Goal: Register for event/course

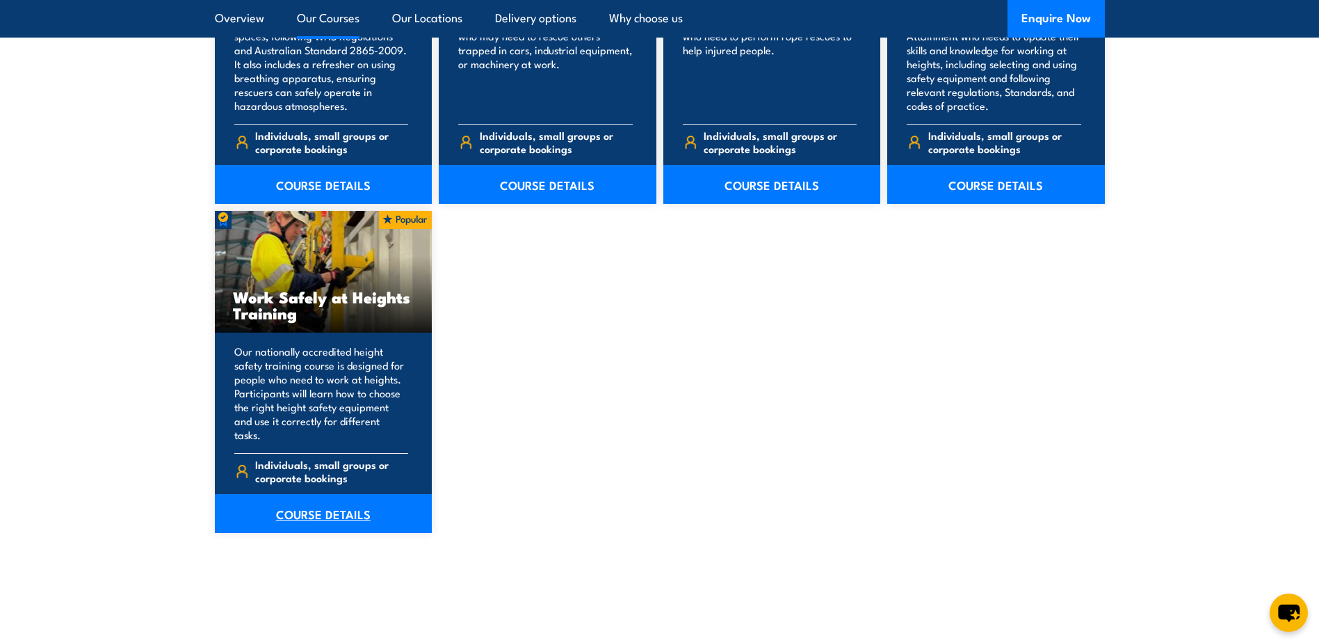
scroll to position [1808, 0]
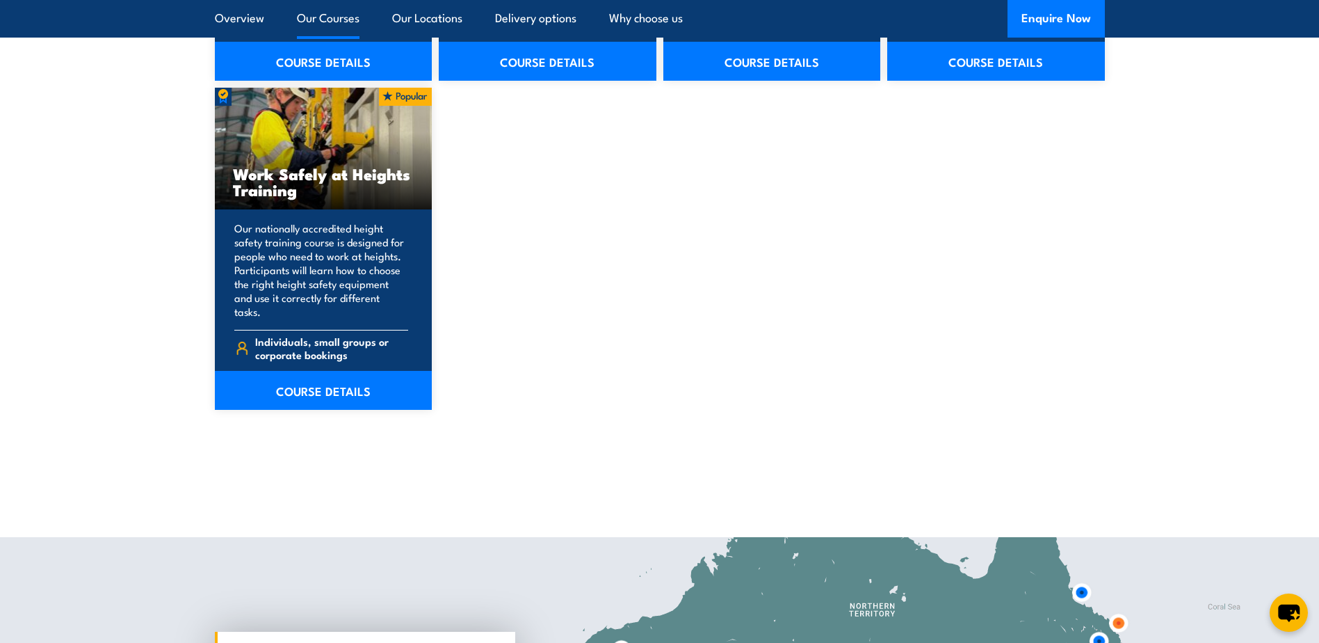
drag, startPoint x: 259, startPoint y: 179, endPoint x: 284, endPoint y: 215, distance: 43.4
click at [284, 213] on div "Work Safely at Heights Training Our nationally accredited height safety trainin…" at bounding box center [324, 249] width 218 height 322
drag, startPoint x: 284, startPoint y: 215, endPoint x: 290, endPoint y: 268, distance: 53.1
click at [290, 268] on p "Our nationally accredited height safety training course is designed for people …" at bounding box center [321, 269] width 175 height 97
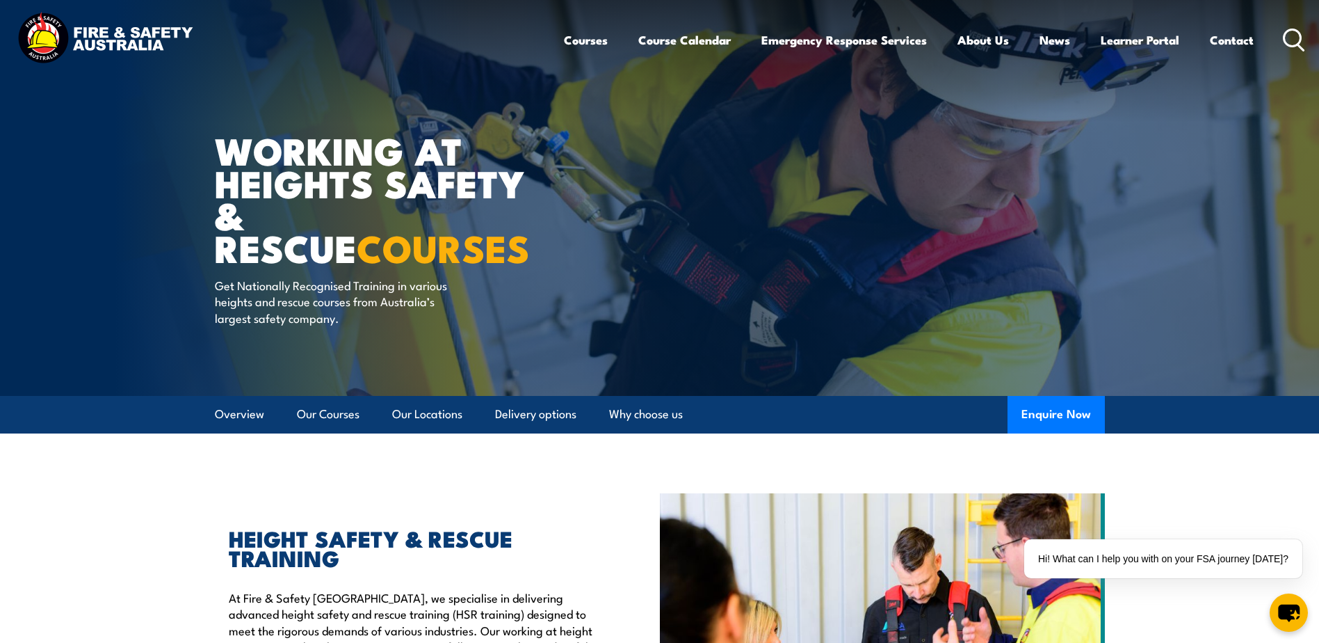
scroll to position [0, 0]
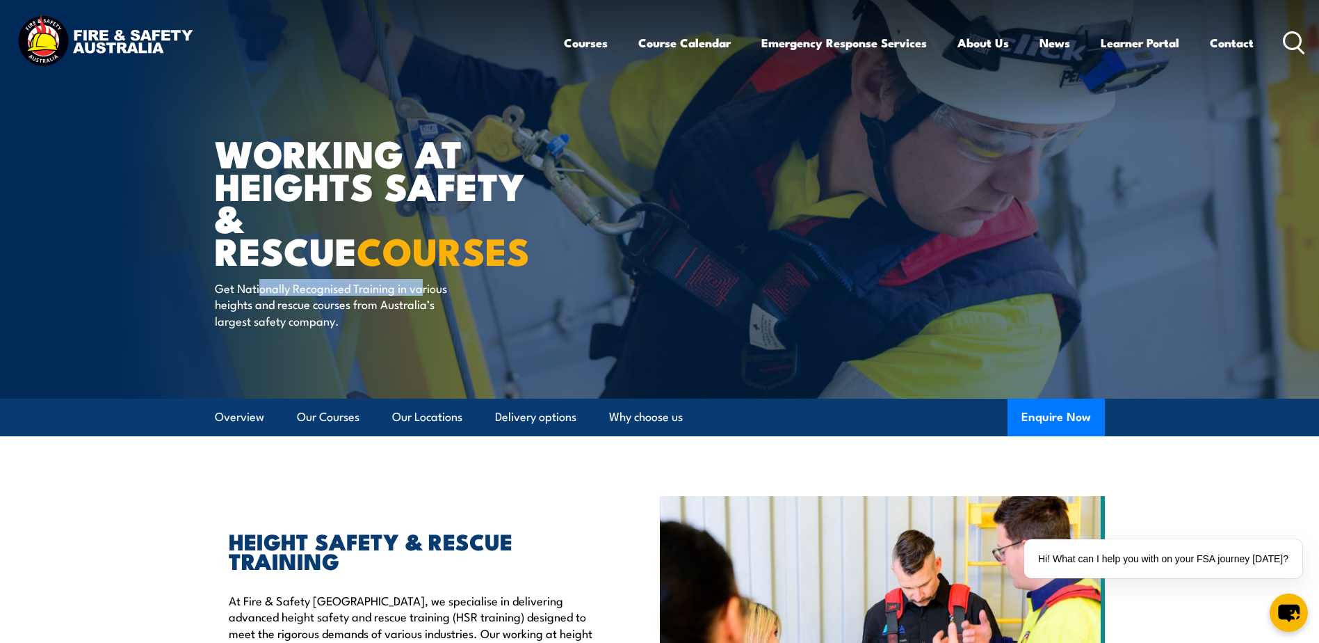
drag, startPoint x: 261, startPoint y: 291, endPoint x: 424, endPoint y: 286, distance: 163.5
click at [424, 286] on p "Get Nationally Recognised Training in various heights and rescue courses from A…" at bounding box center [342, 304] width 254 height 49
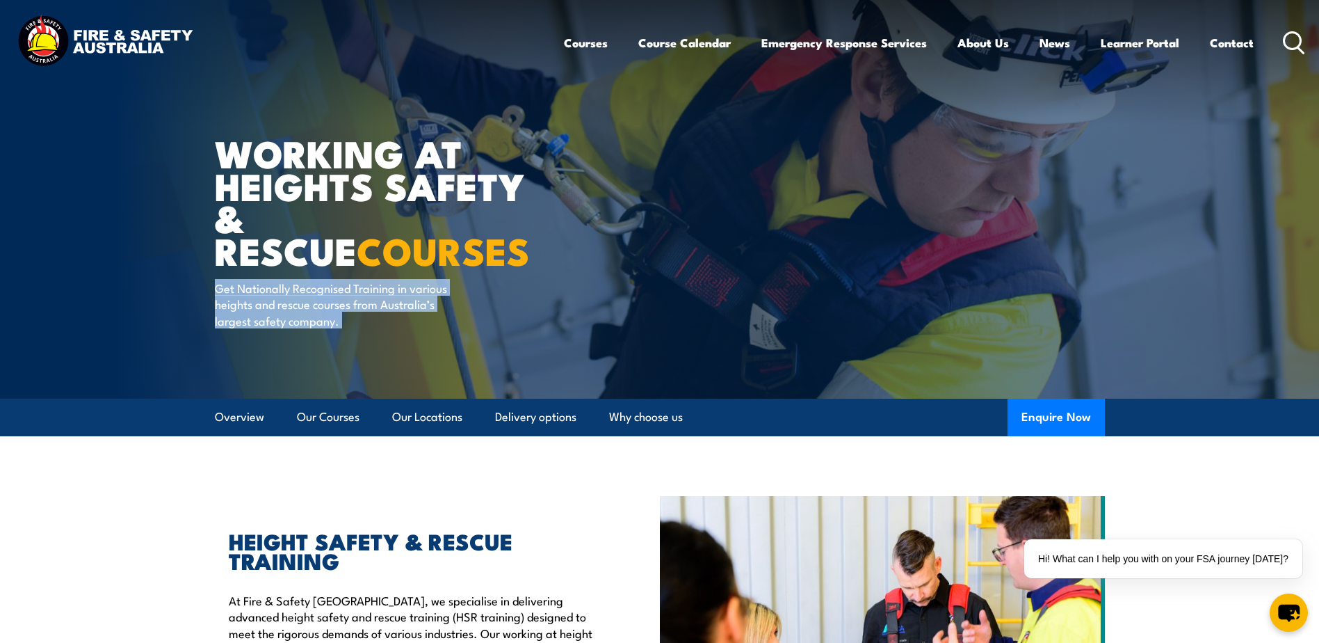
click at [295, 300] on p "Get Nationally Recognised Training in various heights and rescue courses from A…" at bounding box center [342, 304] width 254 height 49
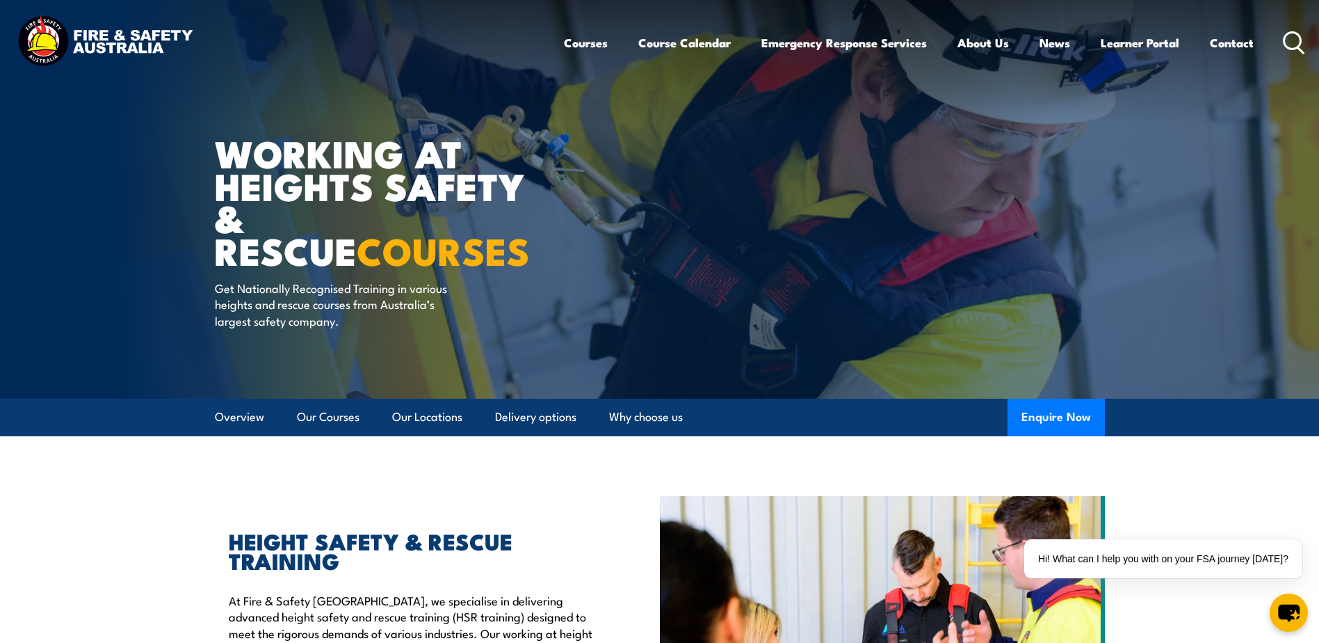
click at [357, 271] on strong "COURSES" at bounding box center [443, 249] width 173 height 58
